Goal: Navigation & Orientation: Find specific page/section

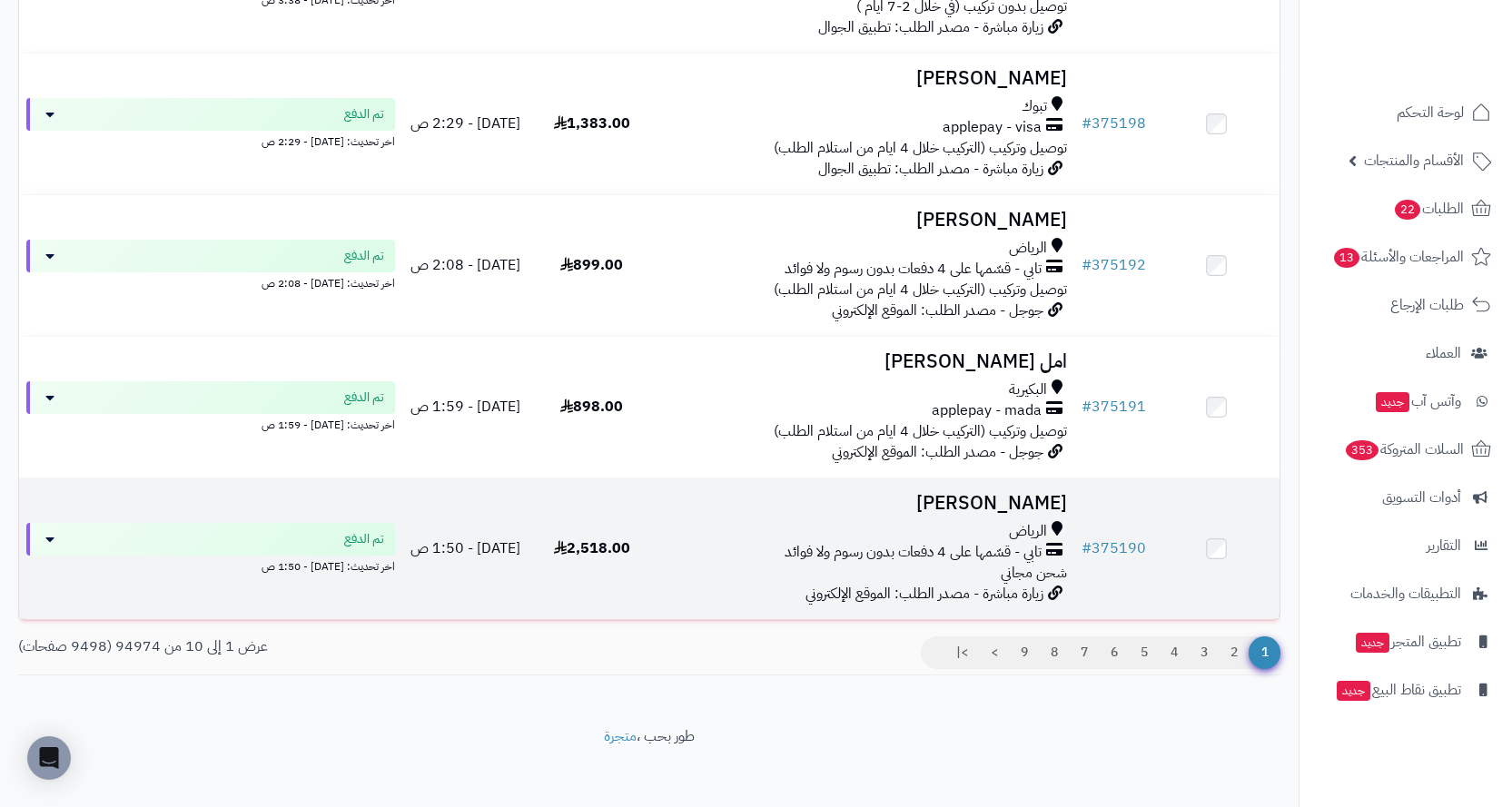
scroll to position [1098, 0]
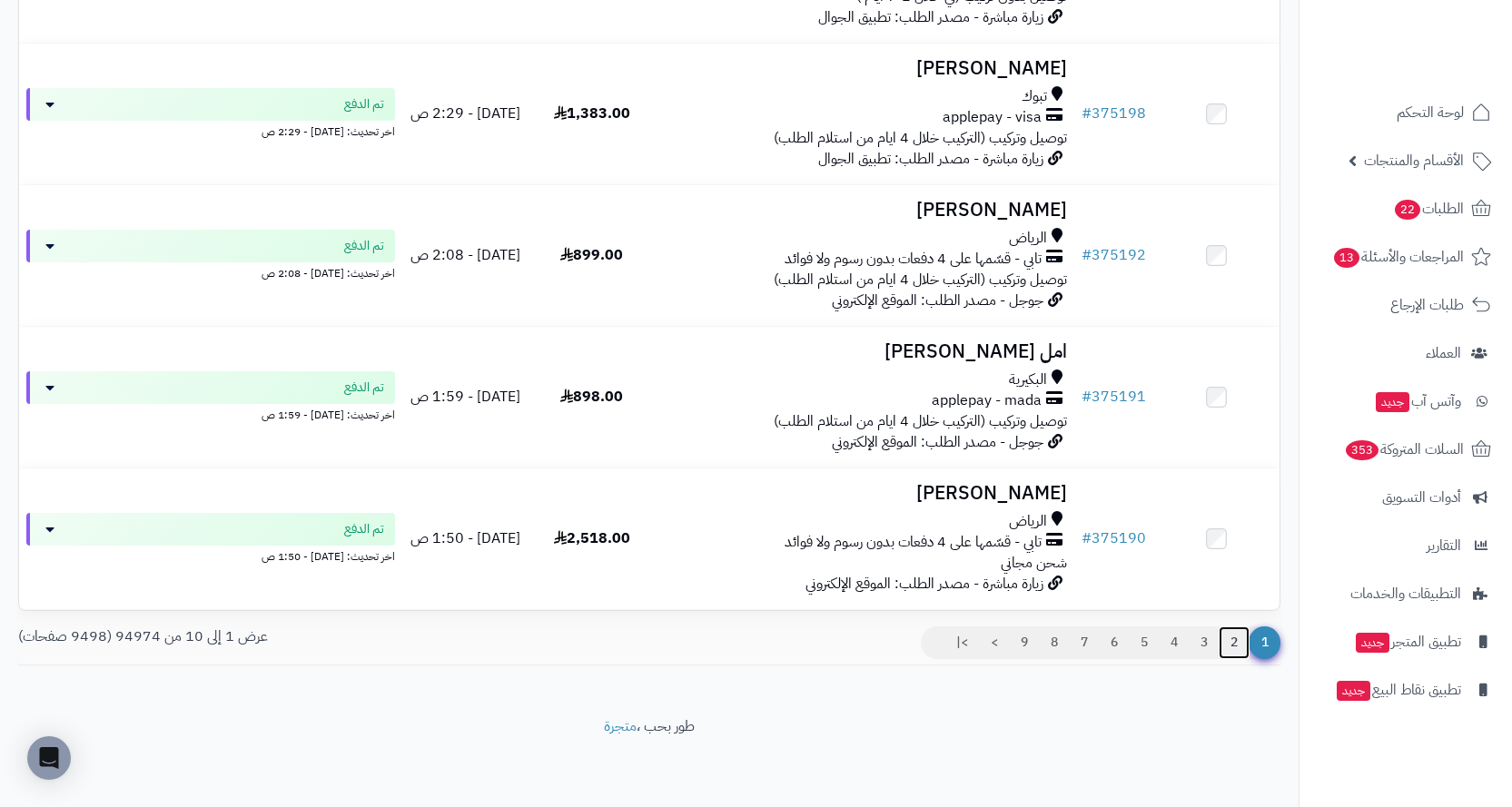
click at [1237, 638] on link "2" at bounding box center [1234, 642] width 31 height 33
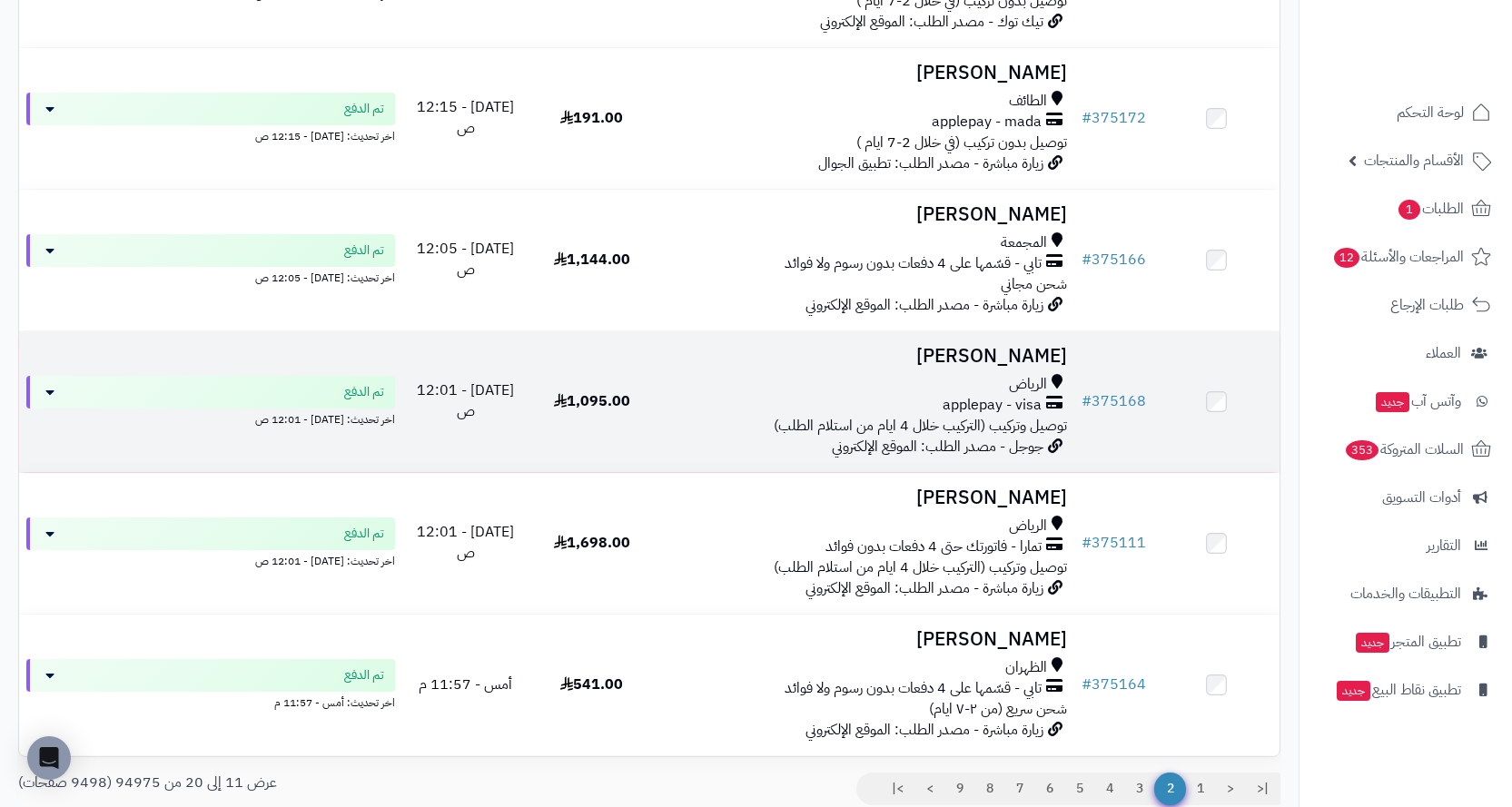
scroll to position [1098, 0]
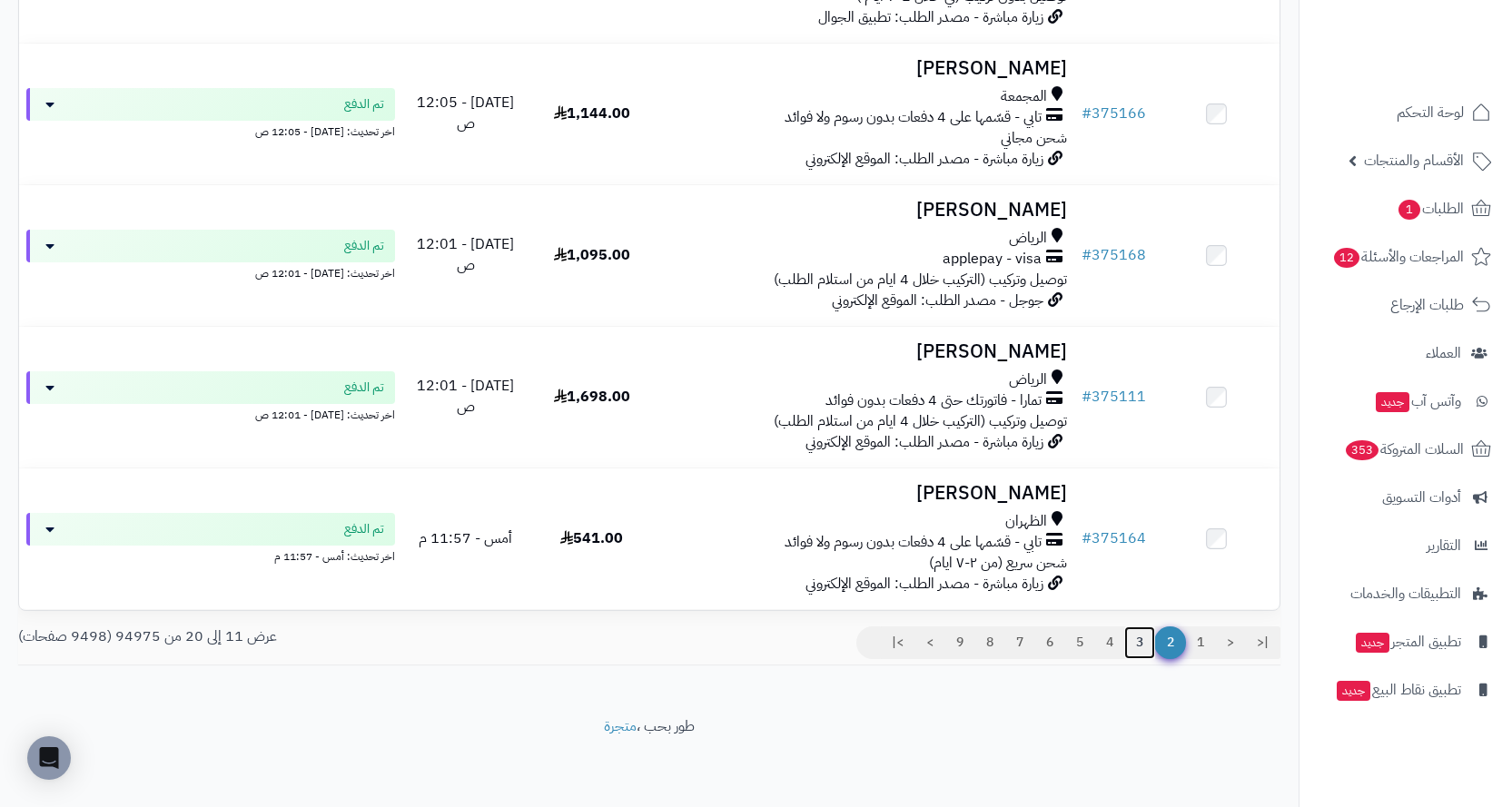
click at [1143, 649] on link "3" at bounding box center [1140, 642] width 31 height 33
click at [1128, 641] on link "3" at bounding box center [1140, 642] width 31 height 33
